Goal: Task Accomplishment & Management: Complete application form

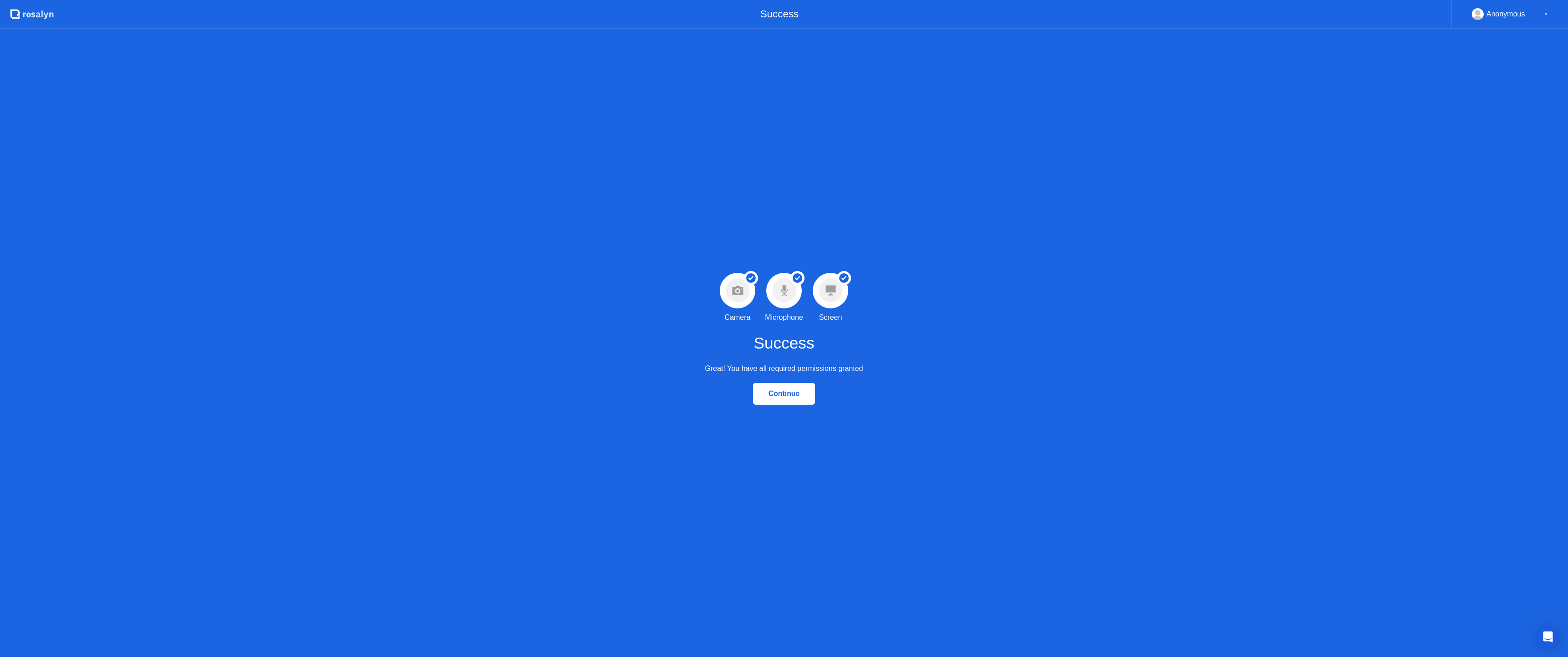
click at [798, 394] on div "Continue" at bounding box center [784, 394] width 57 height 8
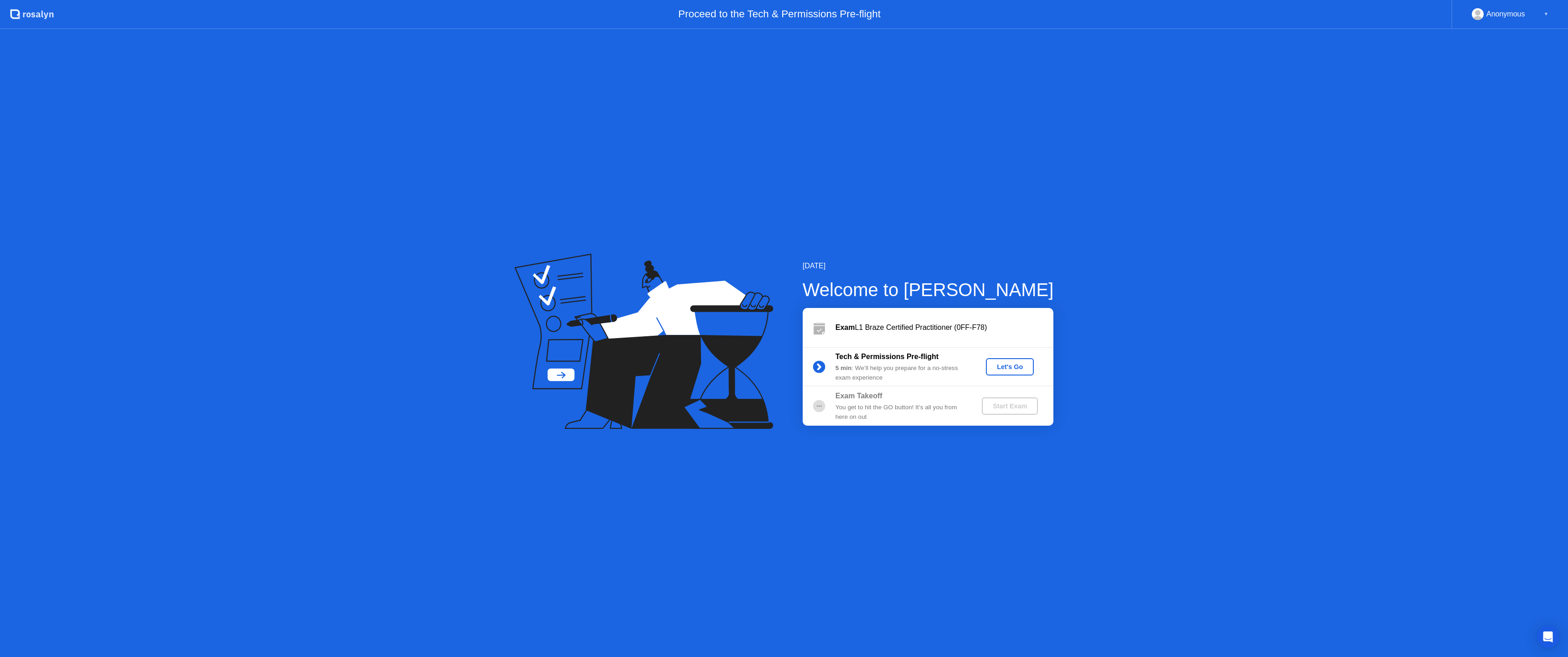
click at [1016, 368] on div "Let's Go" at bounding box center [1009, 367] width 41 height 7
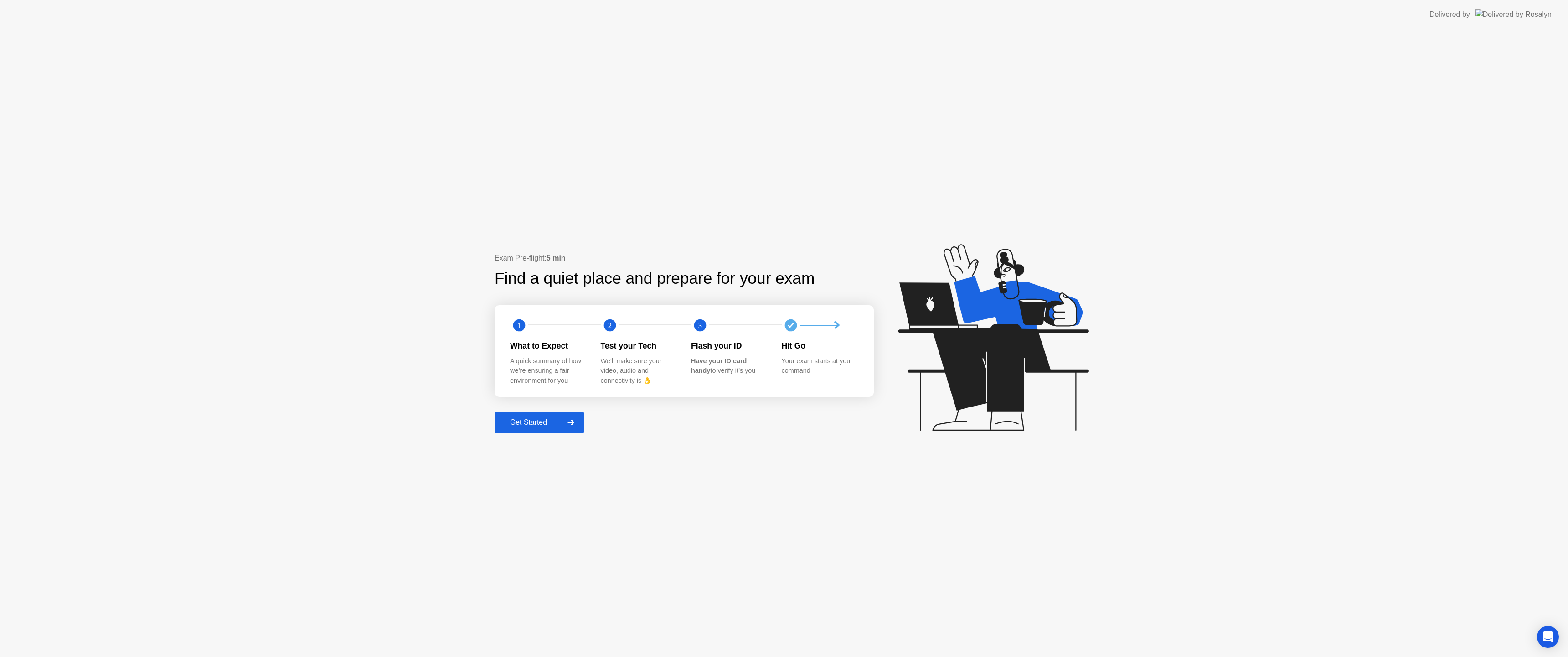
click at [542, 419] on div "Get Started" at bounding box center [528, 422] width 63 height 8
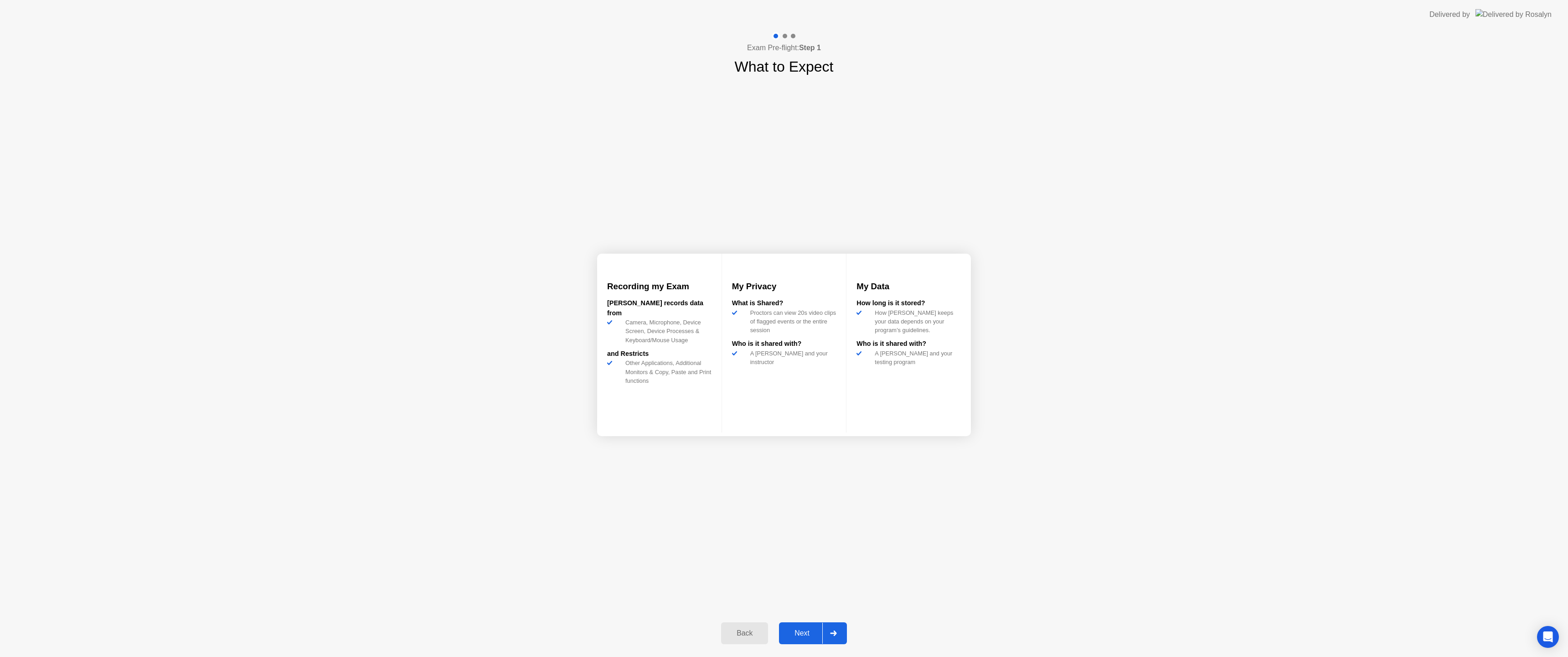
click at [816, 631] on div "Next" at bounding box center [802, 633] width 41 height 8
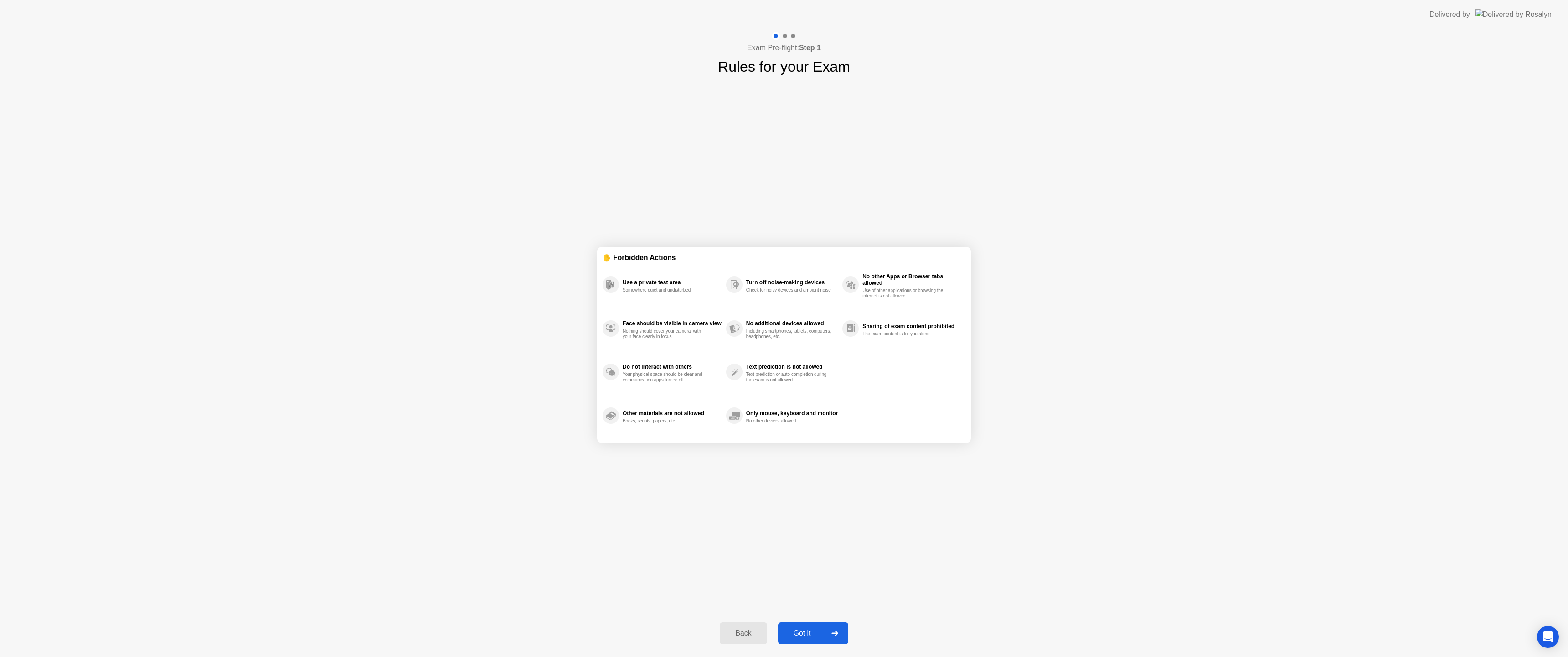
click at [802, 631] on div "Got it" at bounding box center [802, 633] width 42 height 8
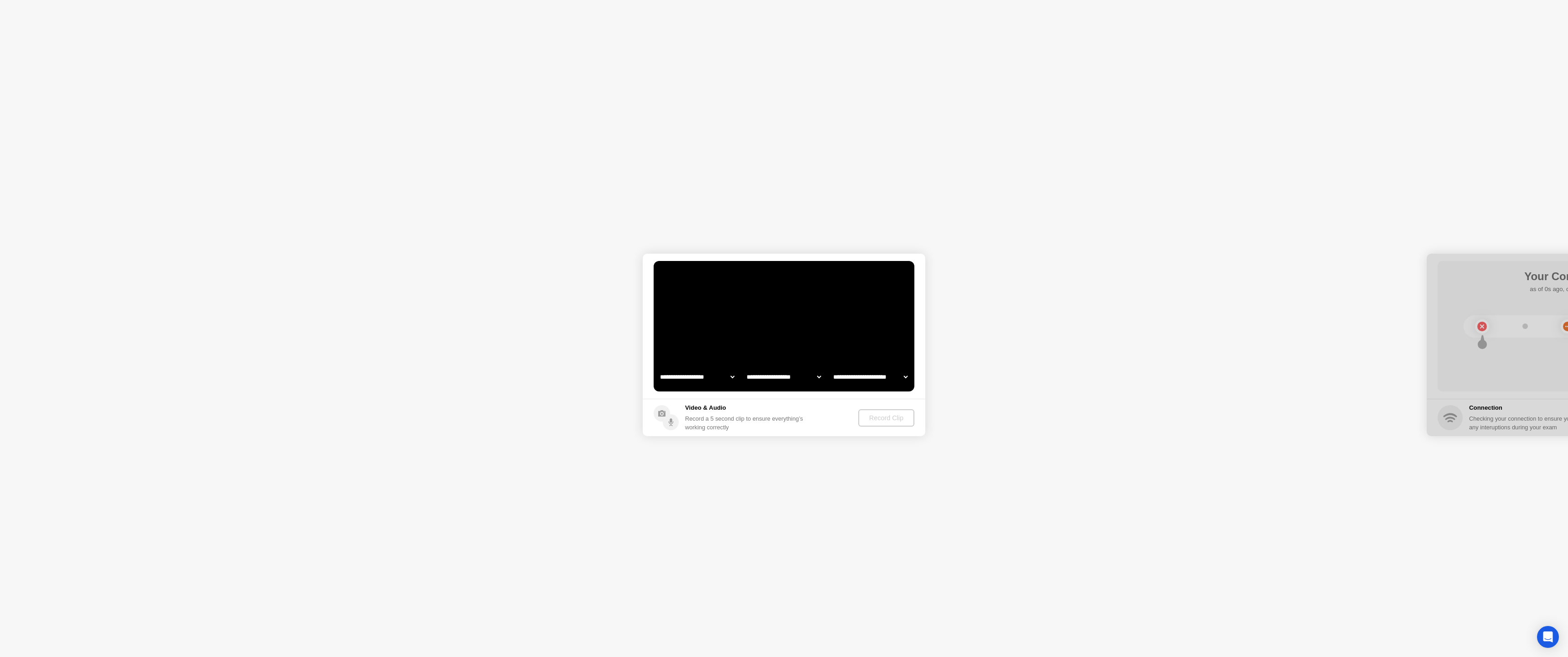
select select "**********"
select select "*******"
click at [887, 416] on div "Record Clip" at bounding box center [887, 417] width 49 height 7
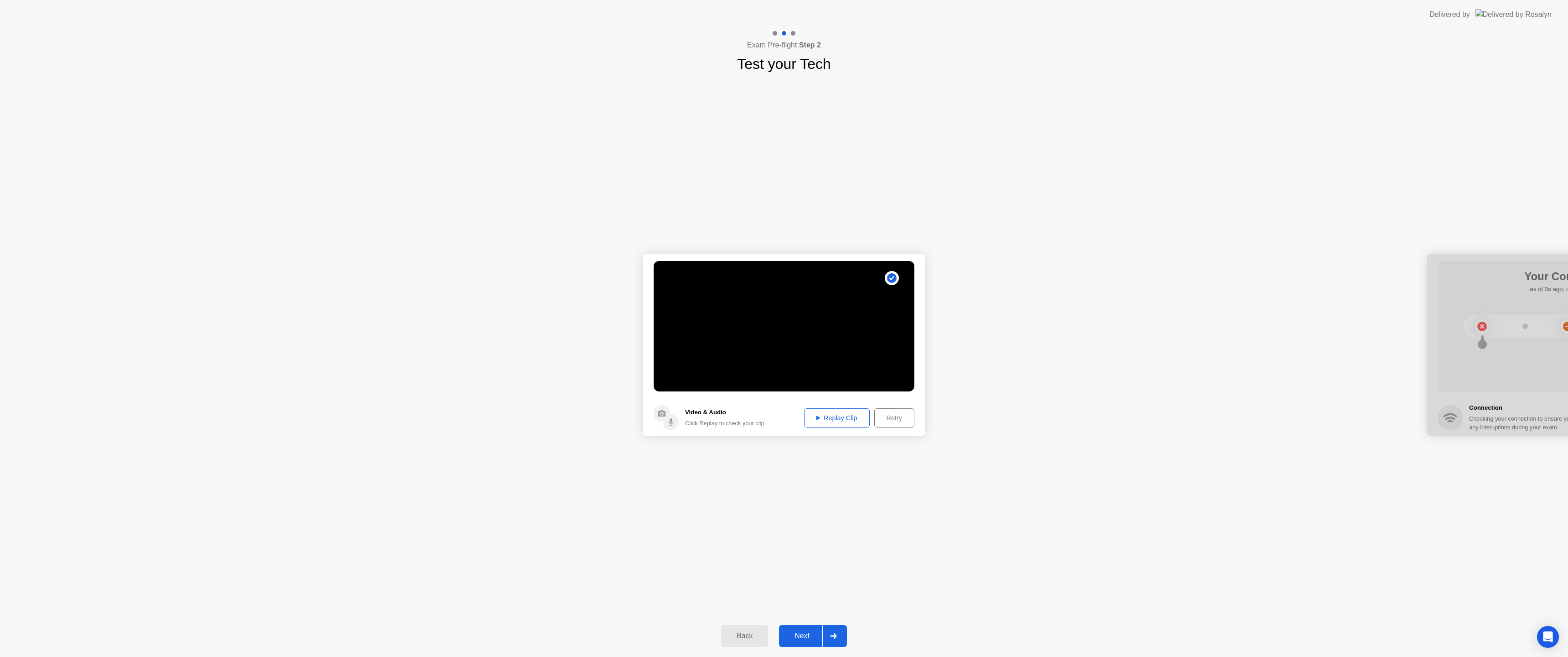
click at [893, 421] on div "Retry" at bounding box center [894, 417] width 34 height 7
click at [899, 416] on div "Record Clip" at bounding box center [887, 417] width 49 height 7
click at [809, 635] on div "Next" at bounding box center [802, 635] width 41 height 8
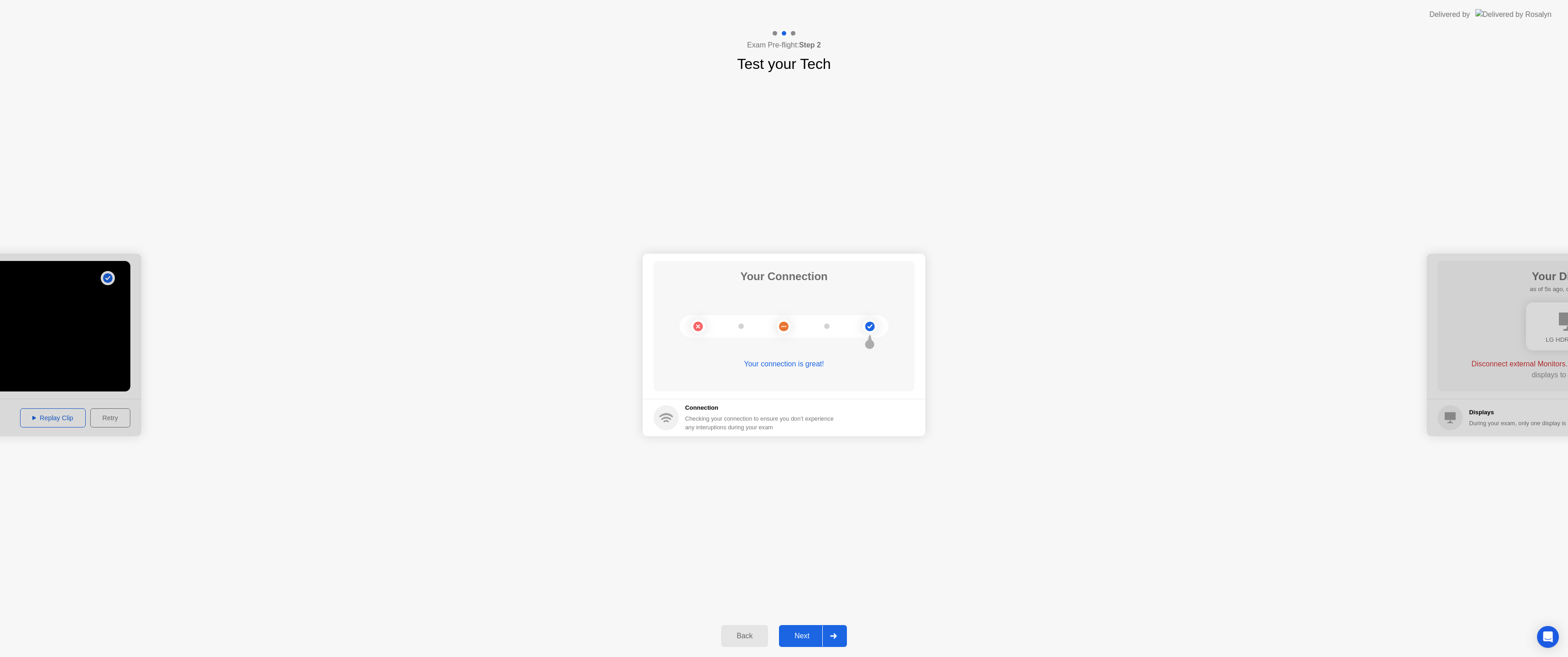
click at [810, 639] on div "Next" at bounding box center [802, 635] width 41 height 8
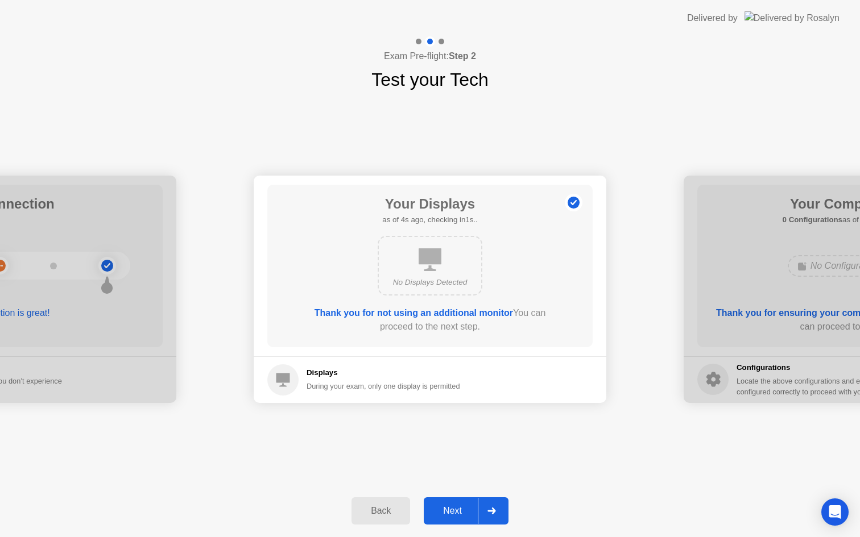
click at [471, 512] on div "Next" at bounding box center [452, 511] width 51 height 10
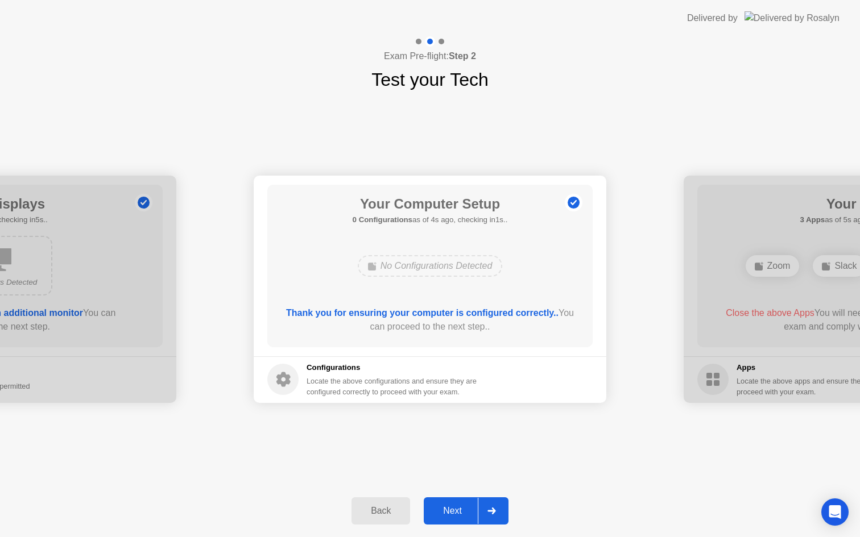
click at [471, 512] on div "Next" at bounding box center [452, 511] width 51 height 10
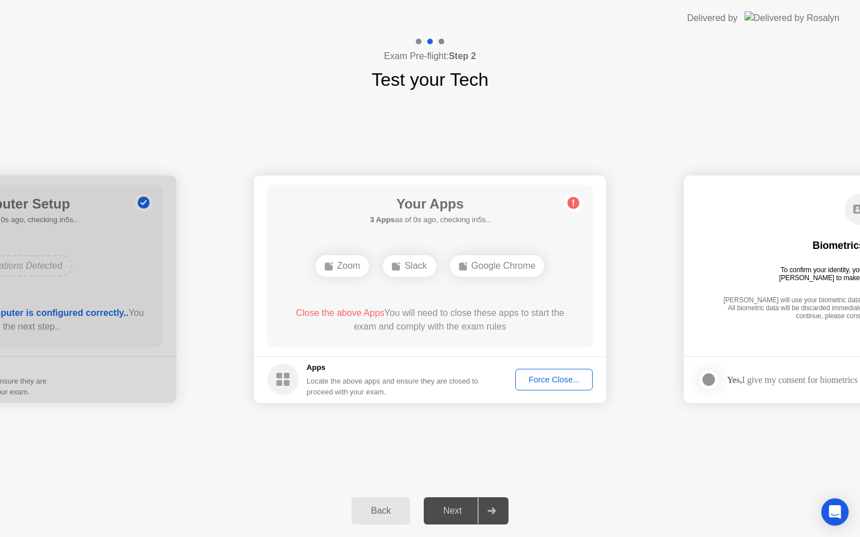
click at [540, 371] on button "Force Close..." at bounding box center [553, 380] width 77 height 22
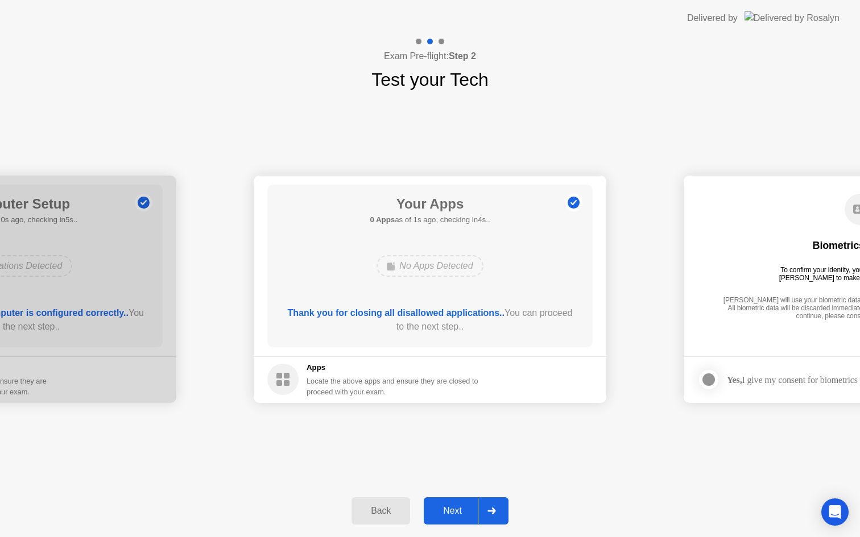
click at [476, 508] on div "Next" at bounding box center [452, 511] width 51 height 10
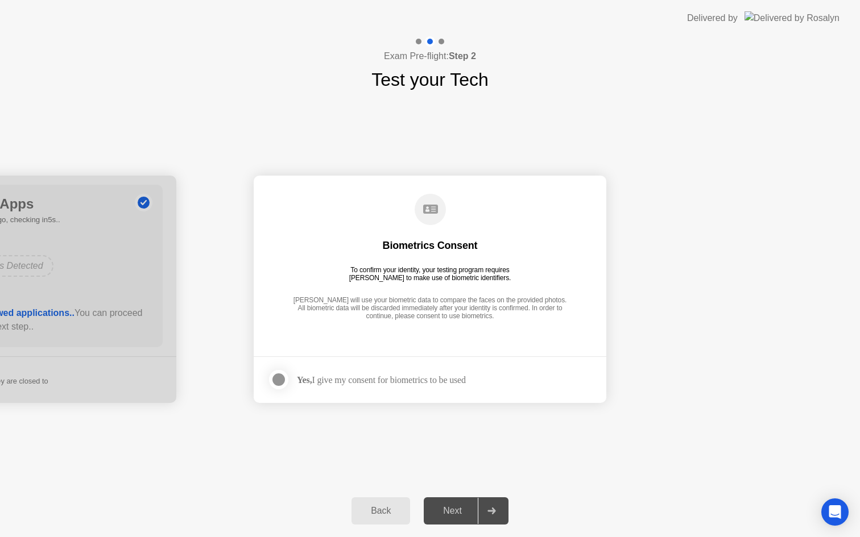
click at [274, 378] on div at bounding box center [279, 380] width 14 height 14
click at [491, 512] on icon at bounding box center [491, 511] width 9 height 7
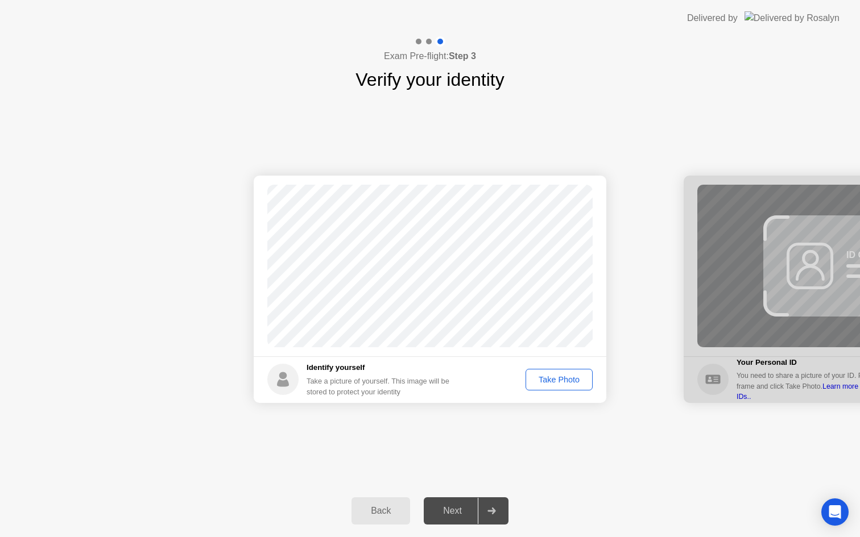
click at [550, 383] on div "Take Photo" at bounding box center [558, 379] width 59 height 9
click at [475, 516] on div "Next" at bounding box center [452, 511] width 51 height 10
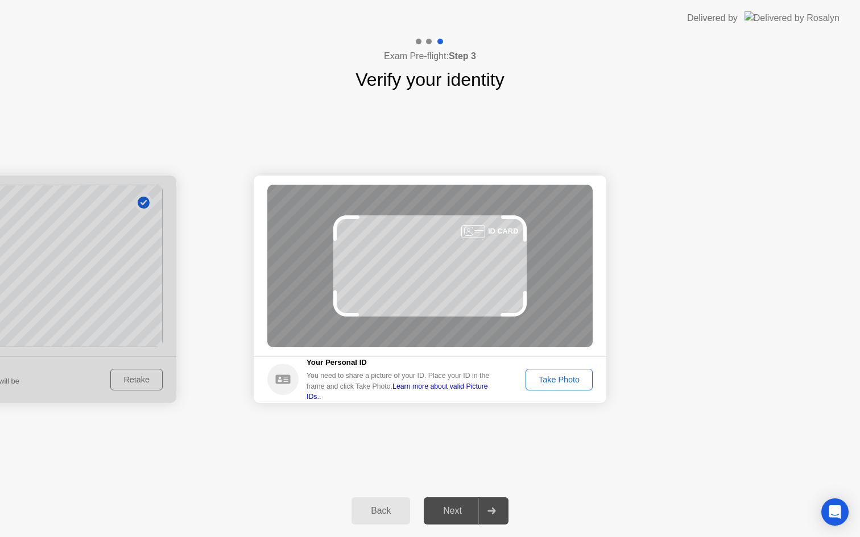
click at [550, 379] on div "Take Photo" at bounding box center [558, 379] width 59 height 9
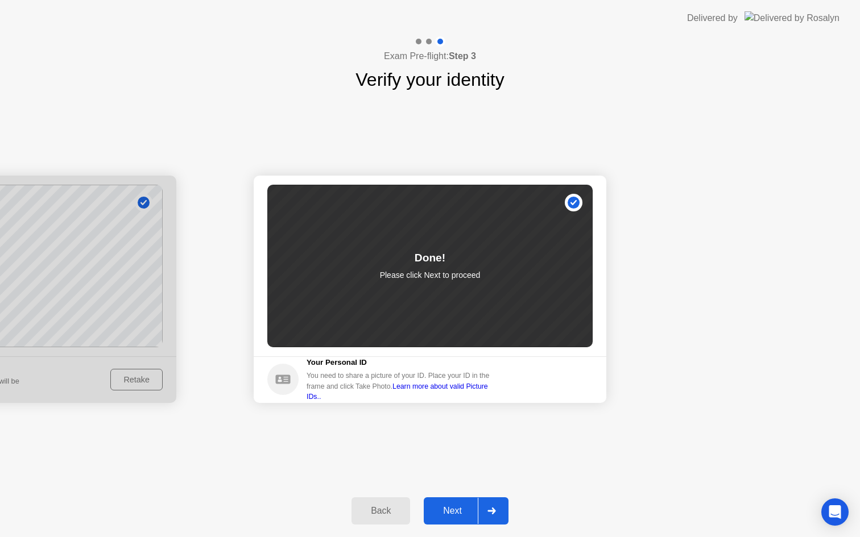
click at [486, 515] on div at bounding box center [491, 511] width 27 height 26
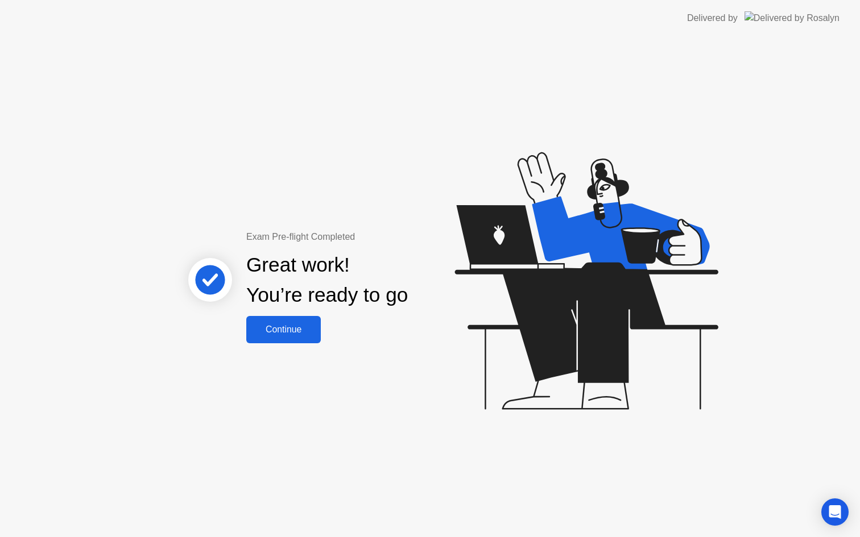
click at [302, 334] on div "Continue" at bounding box center [284, 330] width 68 height 10
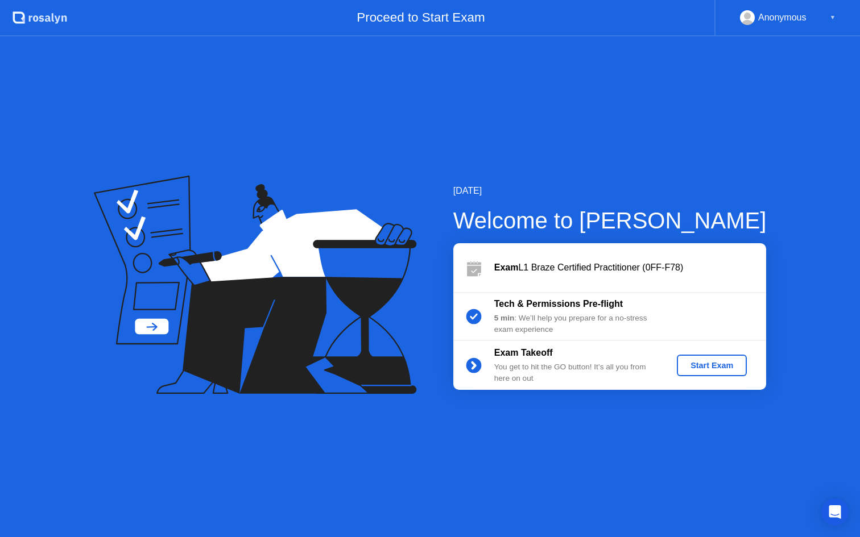
click at [727, 365] on div "Start Exam" at bounding box center [711, 365] width 61 height 9
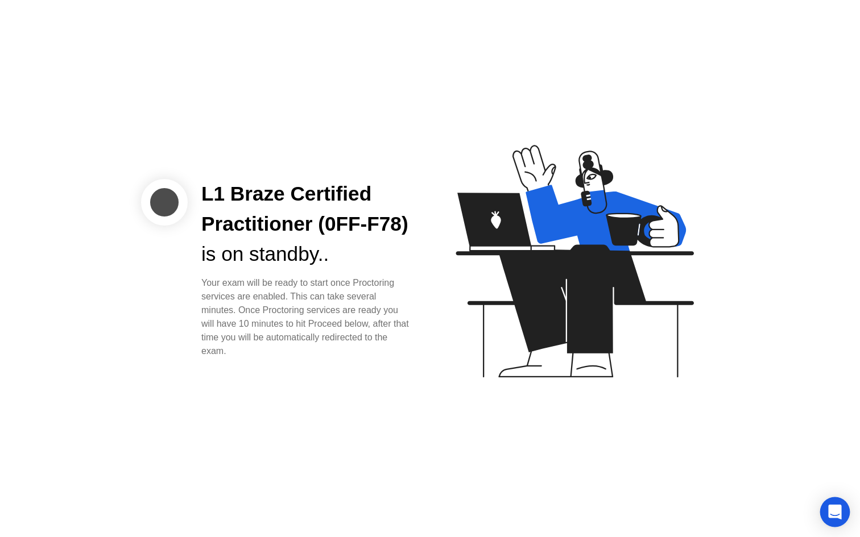
click at [840, 504] on div "Open Intercom Messenger" at bounding box center [835, 512] width 30 height 30
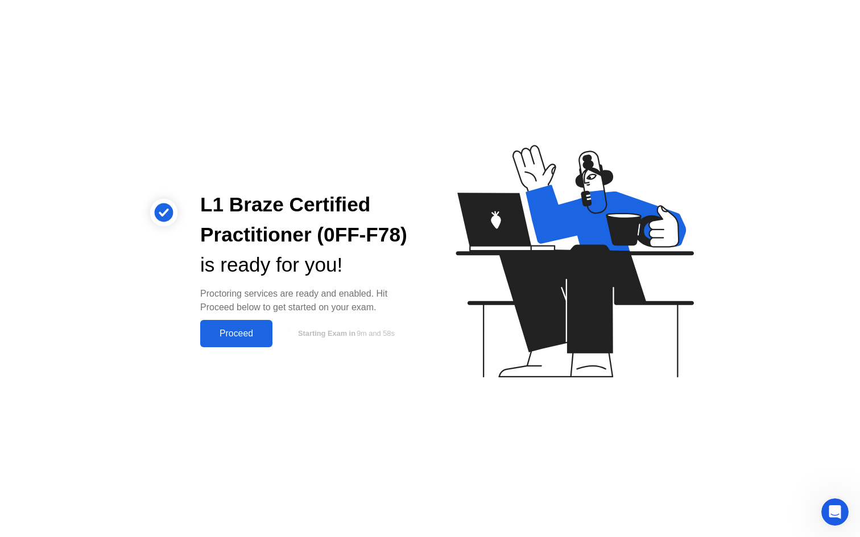
click at [230, 329] on div "Proceed" at bounding box center [236, 334] width 65 height 10
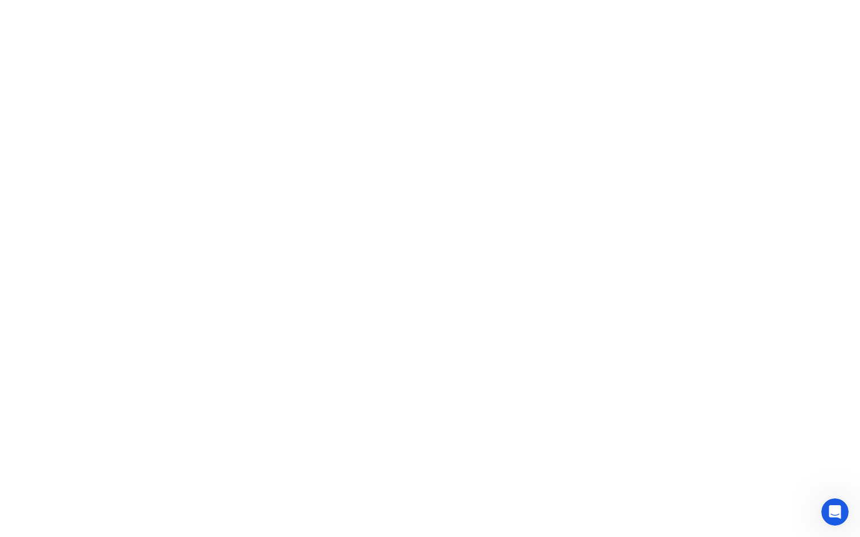
click div
click icon
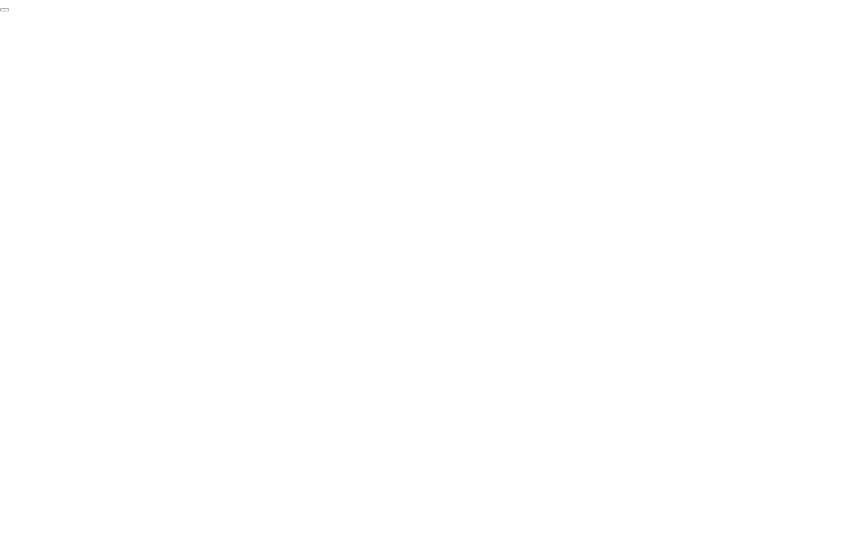
click div "End Proctoring Session"
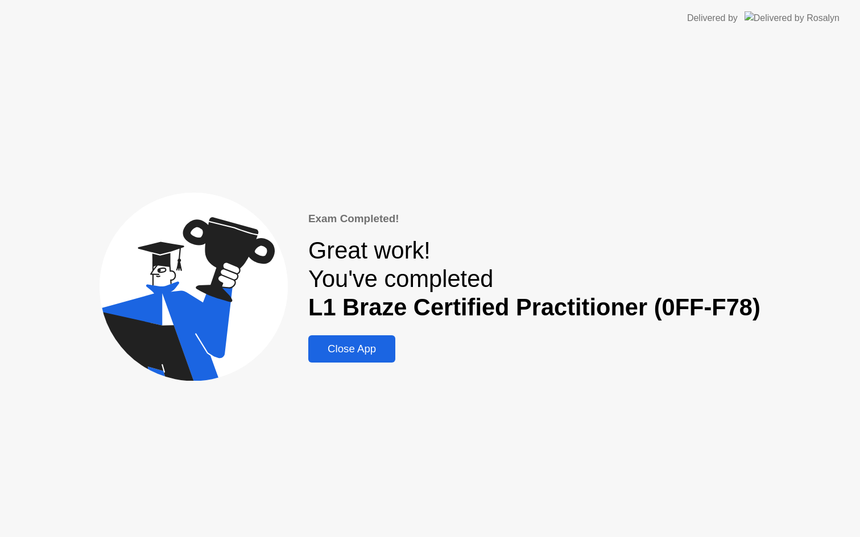
click at [350, 349] on div "Close App" at bounding box center [352, 349] width 80 height 13
